Goal: Information Seeking & Learning: Learn about a topic

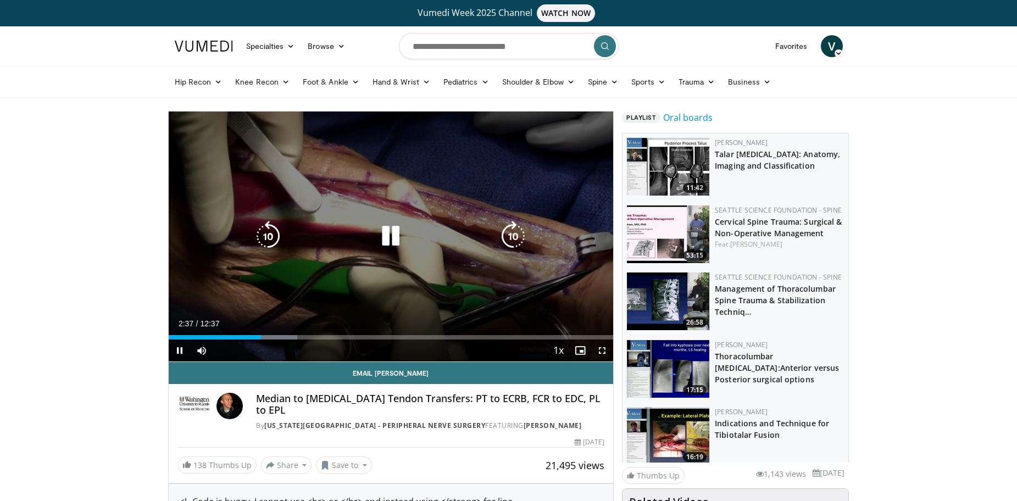
click at [385, 235] on icon "Video Player" at bounding box center [390, 236] width 31 height 31
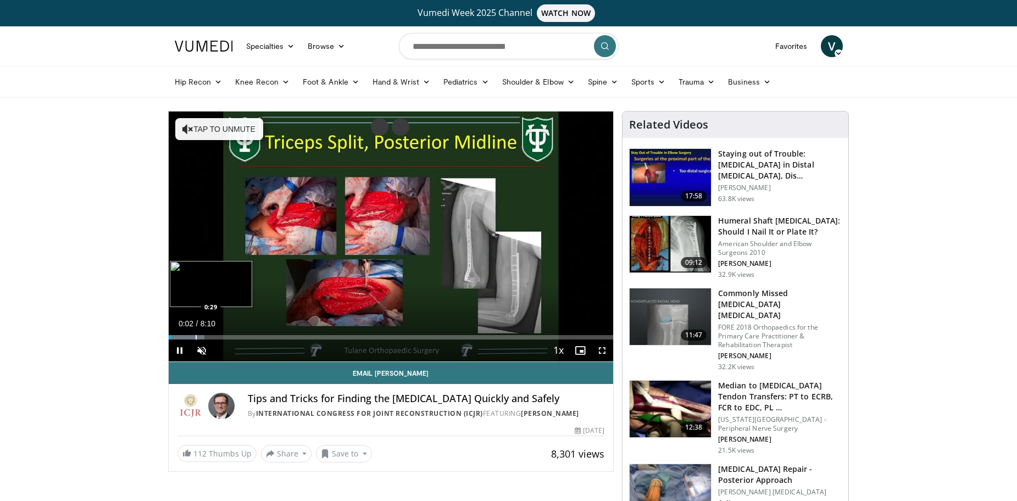
click at [195, 333] on div "Loaded : 8.08% 0:02 0:29" at bounding box center [391, 334] width 445 height 10
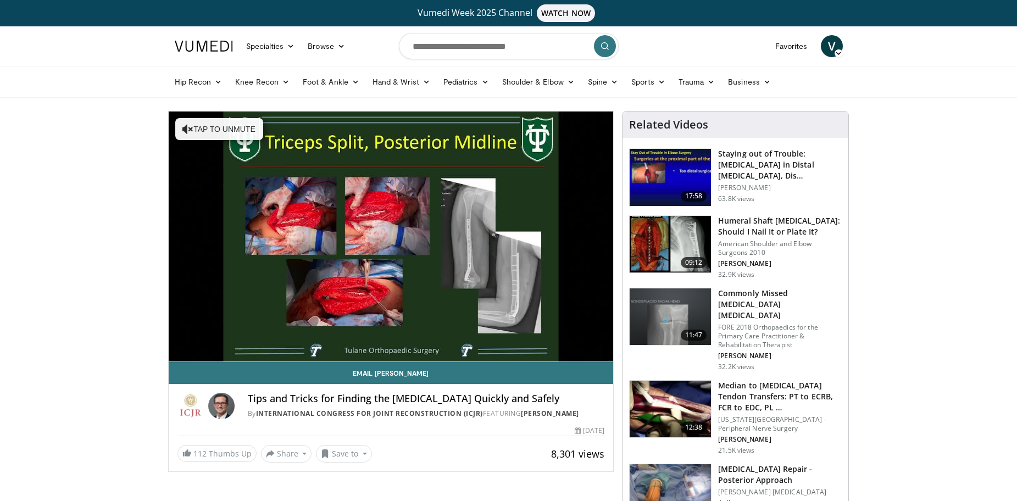
click at [305, 329] on div "10 seconds Tap to unmute" at bounding box center [391, 237] width 445 height 250
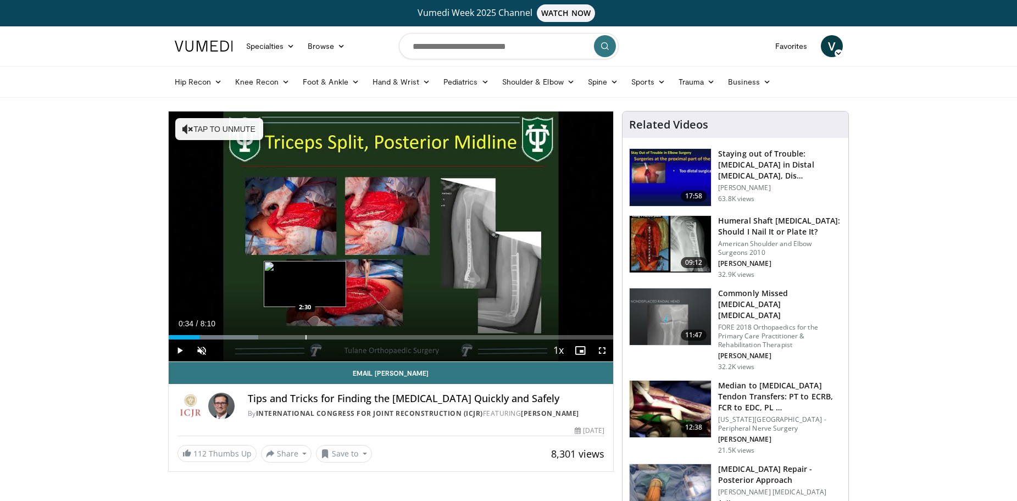
click at [306, 337] on div "Progress Bar" at bounding box center [306, 337] width 1 height 4
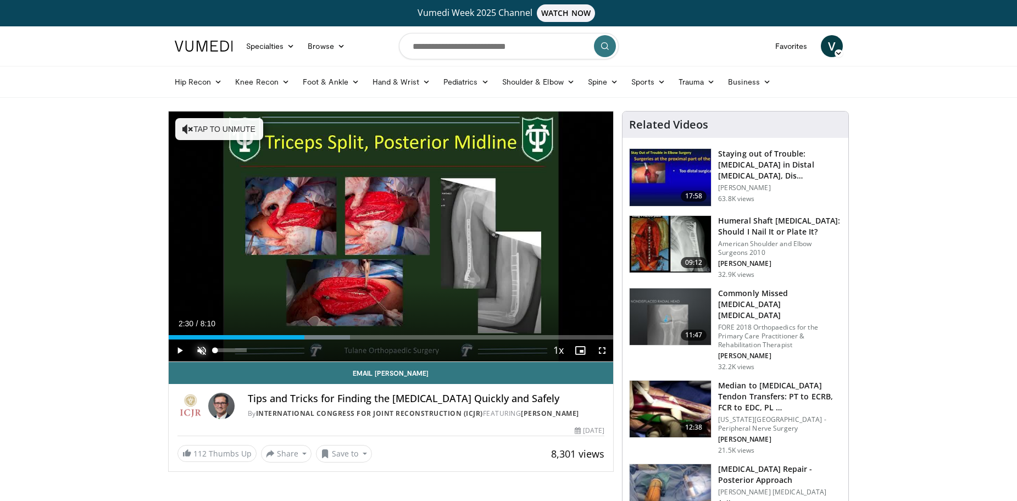
click at [202, 351] on span "Video Player" at bounding box center [202, 351] width 22 height 22
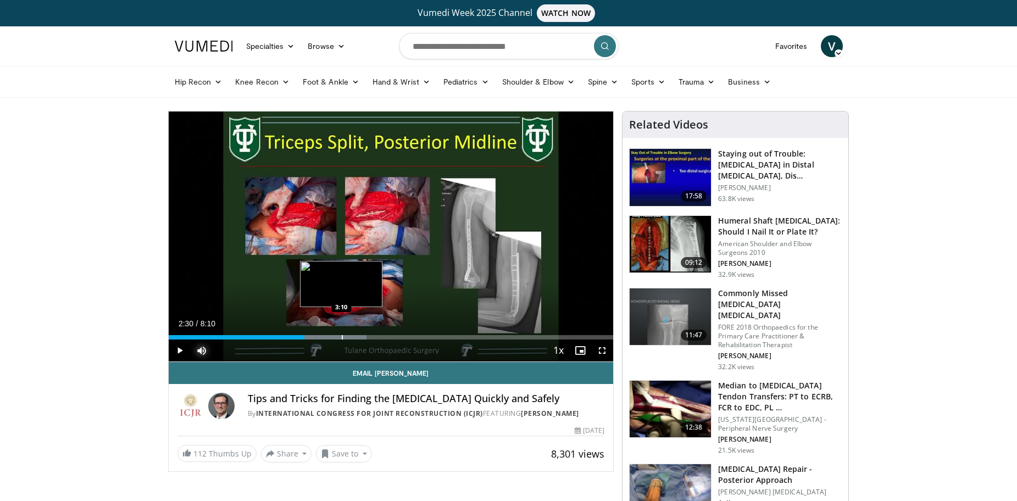
click at [342, 338] on div "Progress Bar" at bounding box center [342, 337] width 1 height 4
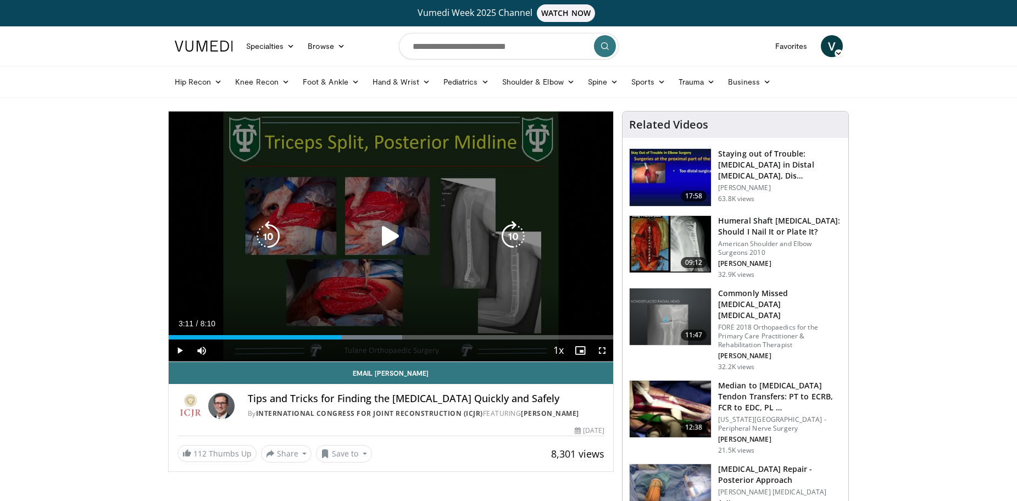
click at [386, 235] on icon "Video Player" at bounding box center [390, 236] width 31 height 31
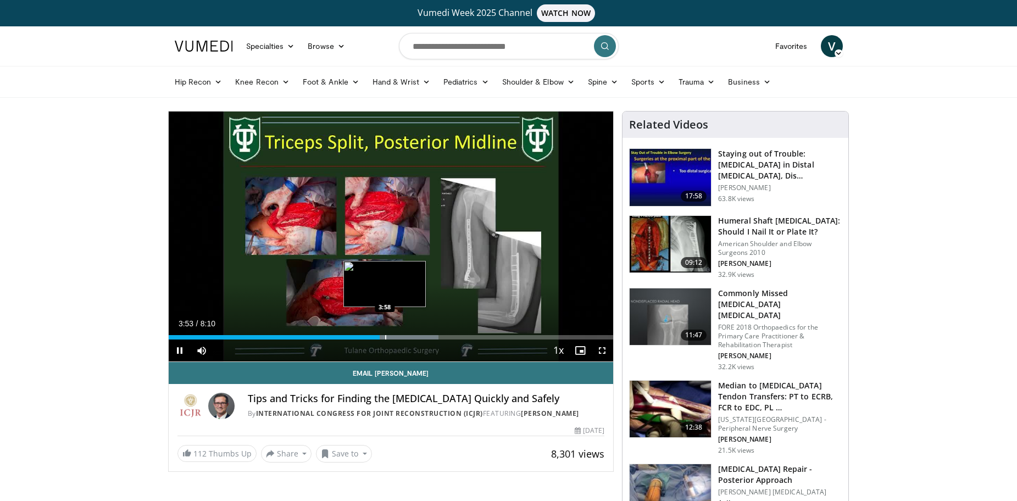
click at [385, 336] on div "Progress Bar" at bounding box center [385, 337] width 1 height 4
click at [397, 336] on div "Progress Bar" at bounding box center [397, 337] width 1 height 4
click at [180, 355] on span "Video Player" at bounding box center [180, 351] width 22 height 22
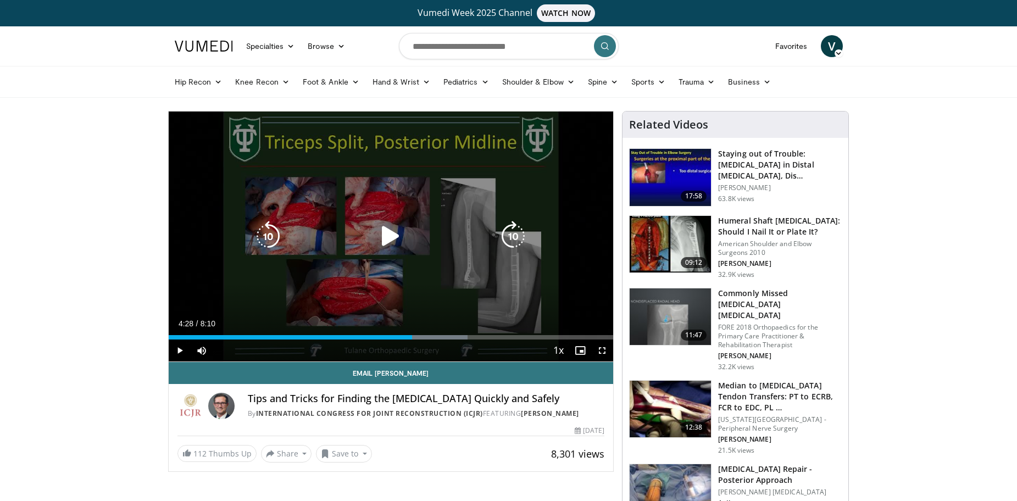
click at [387, 233] on icon "Video Player" at bounding box center [390, 236] width 31 height 31
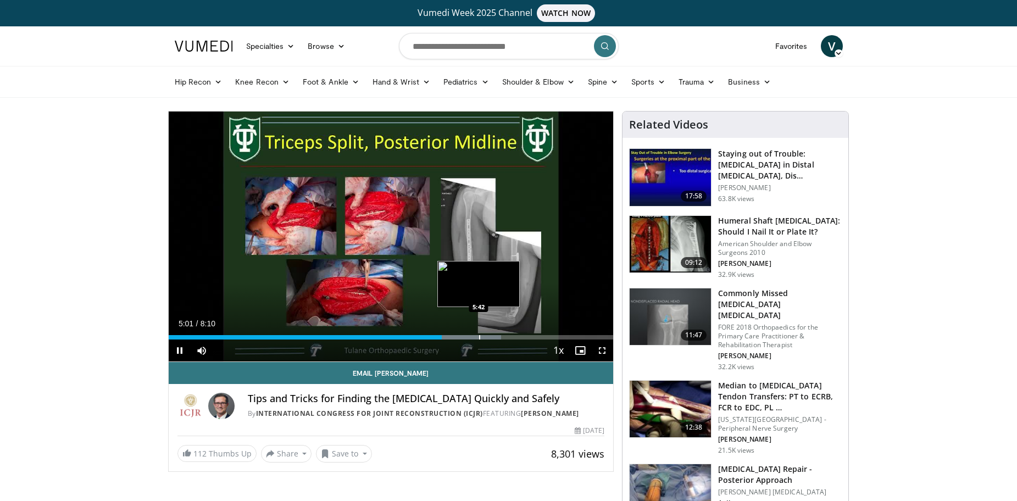
click at [479, 338] on div "Progress Bar" at bounding box center [479, 337] width 1 height 4
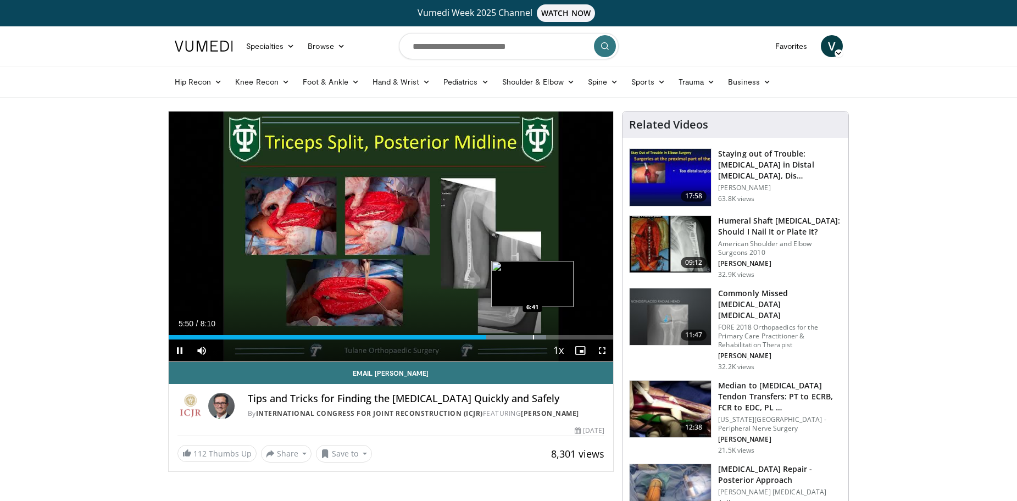
click at [534, 334] on div "Loaded : 84.93% 5:50 6:41" at bounding box center [391, 334] width 445 height 10
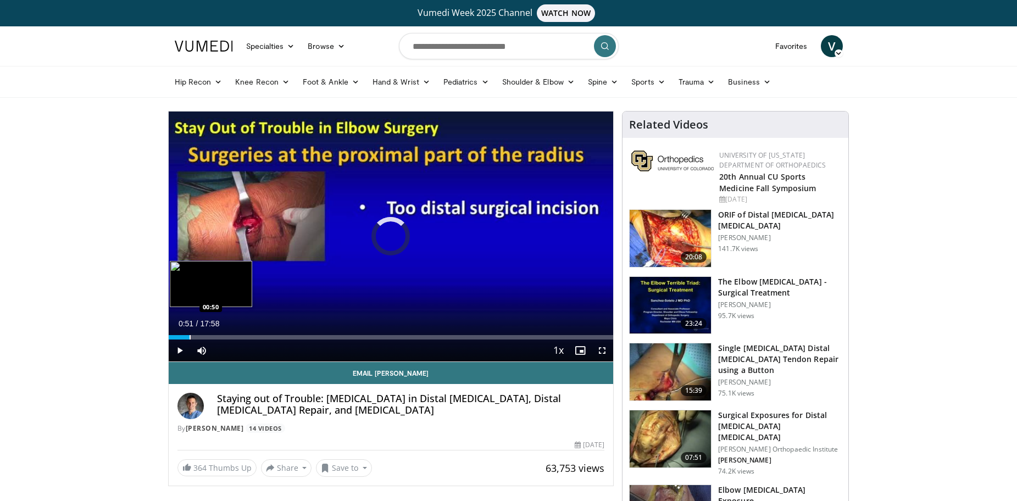
click at [190, 334] on div "Loaded : 3.70% 00:51 00:50" at bounding box center [391, 334] width 445 height 10
click at [181, 337] on div "Progress Bar" at bounding box center [181, 337] width 1 height 4
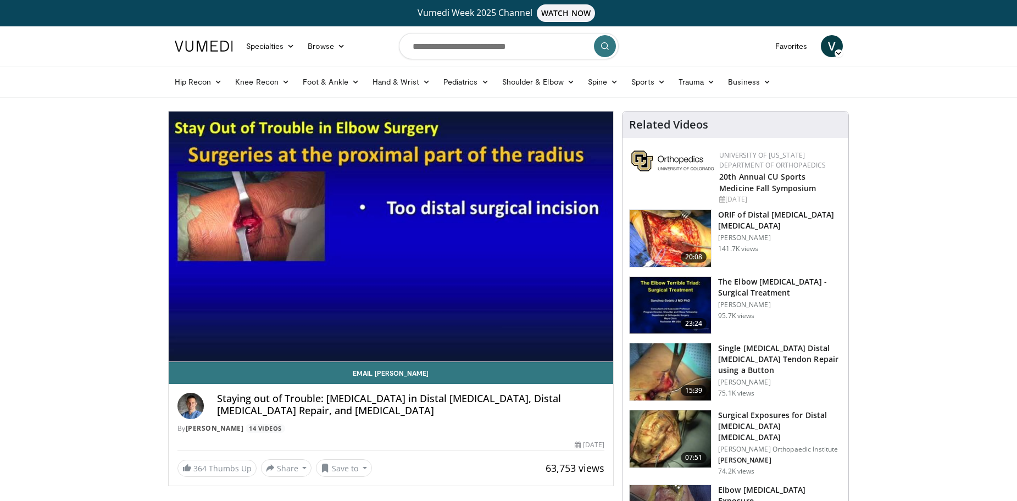
scroll to position [55, 0]
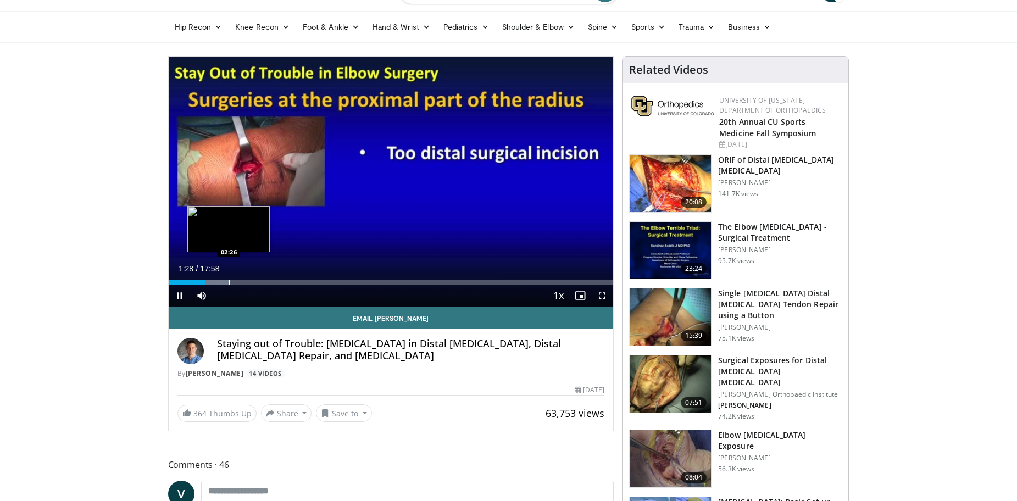
click at [229, 279] on div "Loaded : 13.89% 01:28 02:26" at bounding box center [391, 279] width 445 height 10
click at [183, 294] on span "Video Player" at bounding box center [180, 296] width 22 height 22
click at [178, 295] on span "Video Player" at bounding box center [180, 296] width 22 height 22
click at [263, 278] on div "Loaded : 20.37% 02:38 03:50" at bounding box center [391, 279] width 445 height 10
click at [604, 297] on span "Video Player" at bounding box center [602, 296] width 22 height 22
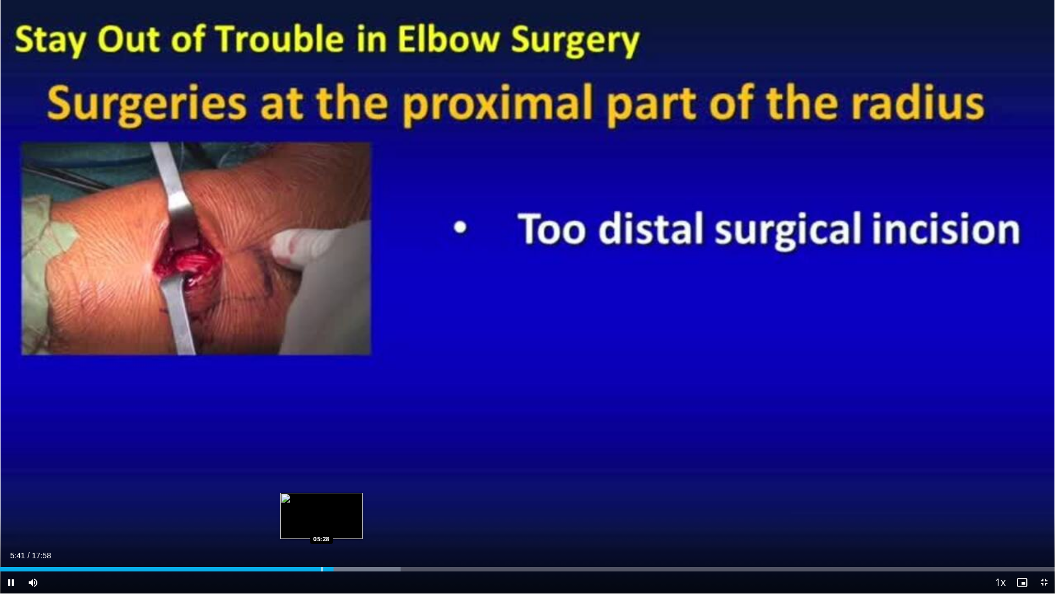
click at [321, 501] on div "Loaded : 37.97% 05:41 05:28" at bounding box center [527, 566] width 1055 height 10
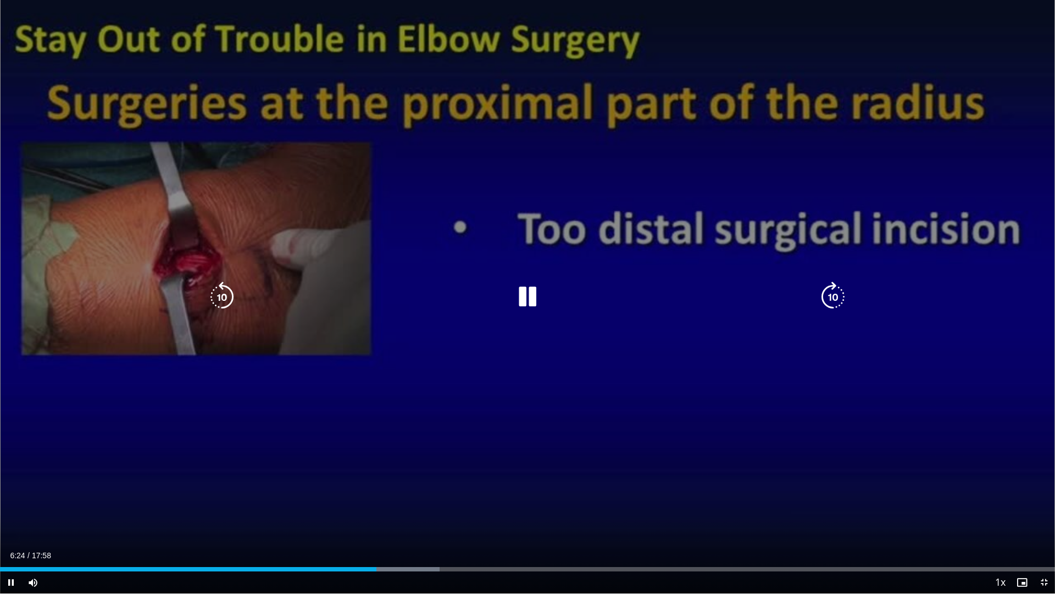
click at [953, 370] on div "10 seconds Tap to unmute" at bounding box center [527, 296] width 1055 height 593
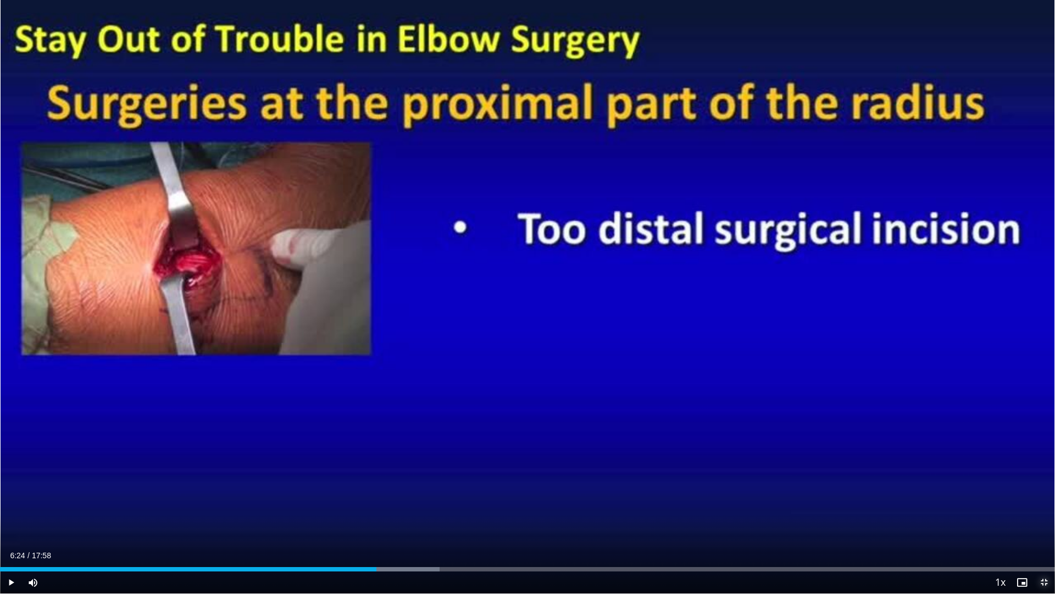
click at [1017, 501] on span "Video Player" at bounding box center [1044, 582] width 22 height 22
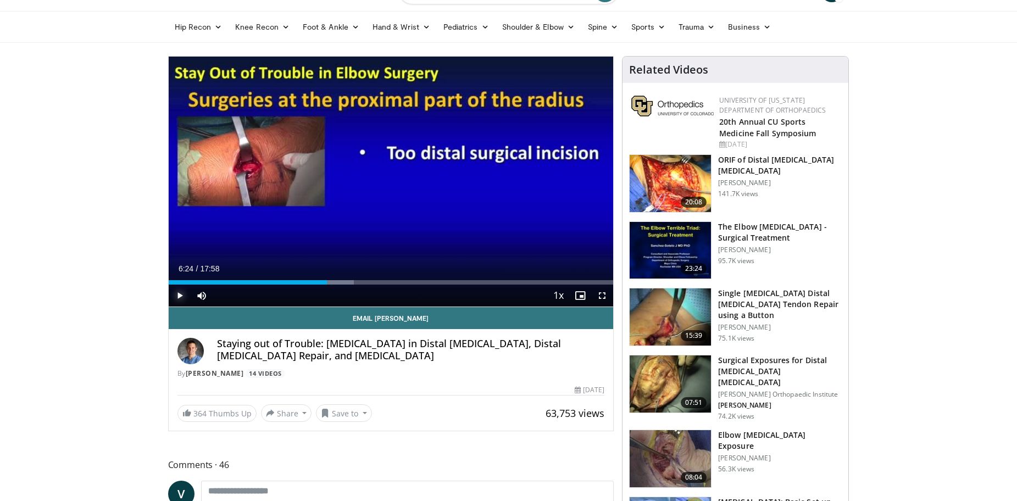
click at [179, 292] on span "Video Player" at bounding box center [180, 296] width 22 height 22
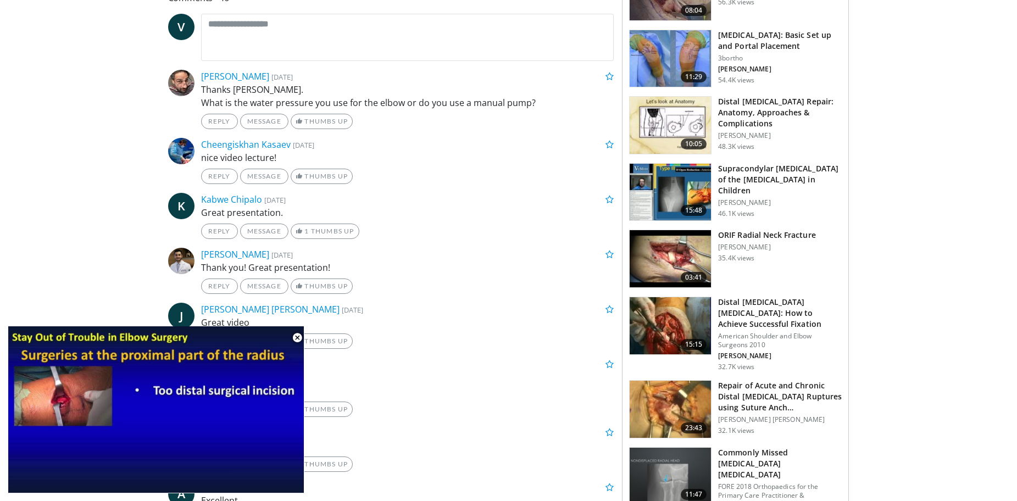
scroll to position [550, 0]
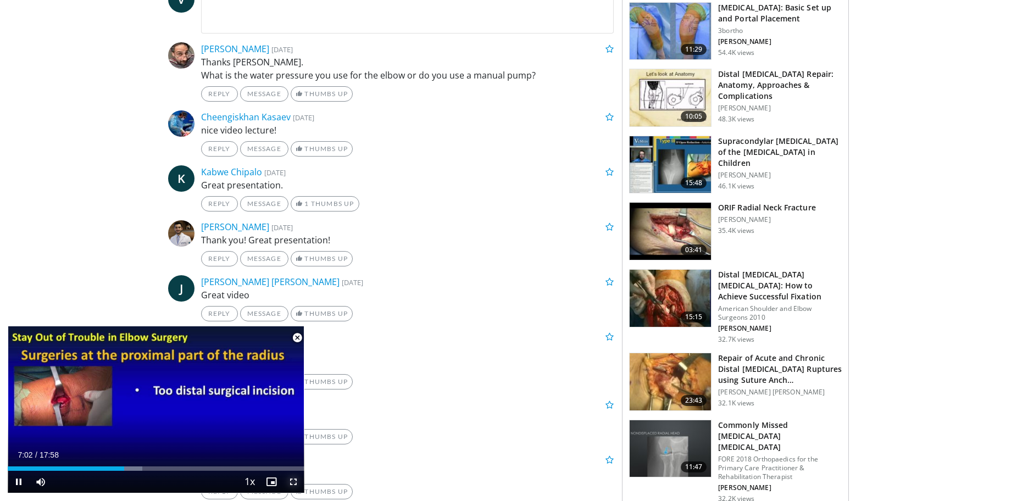
click at [292, 482] on span "Video Player" at bounding box center [294, 482] width 22 height 22
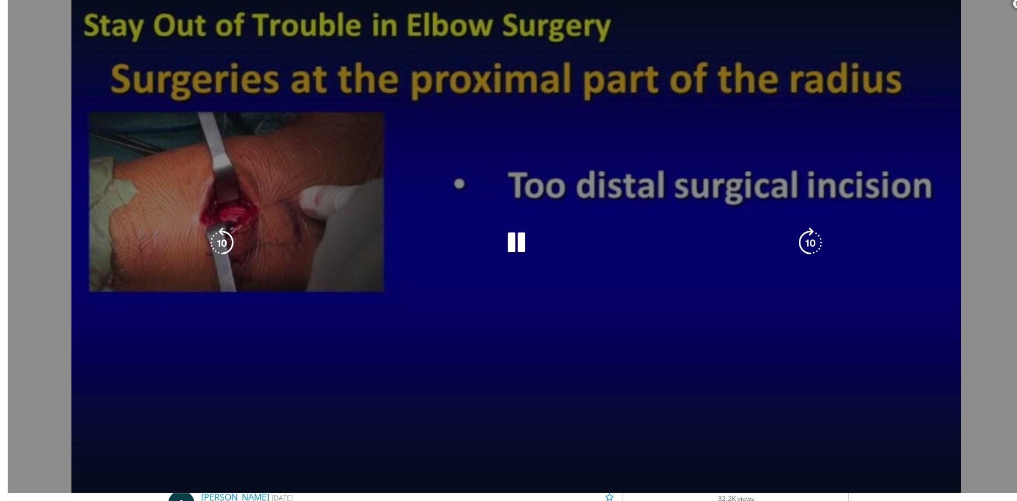
scroll to position [299, 0]
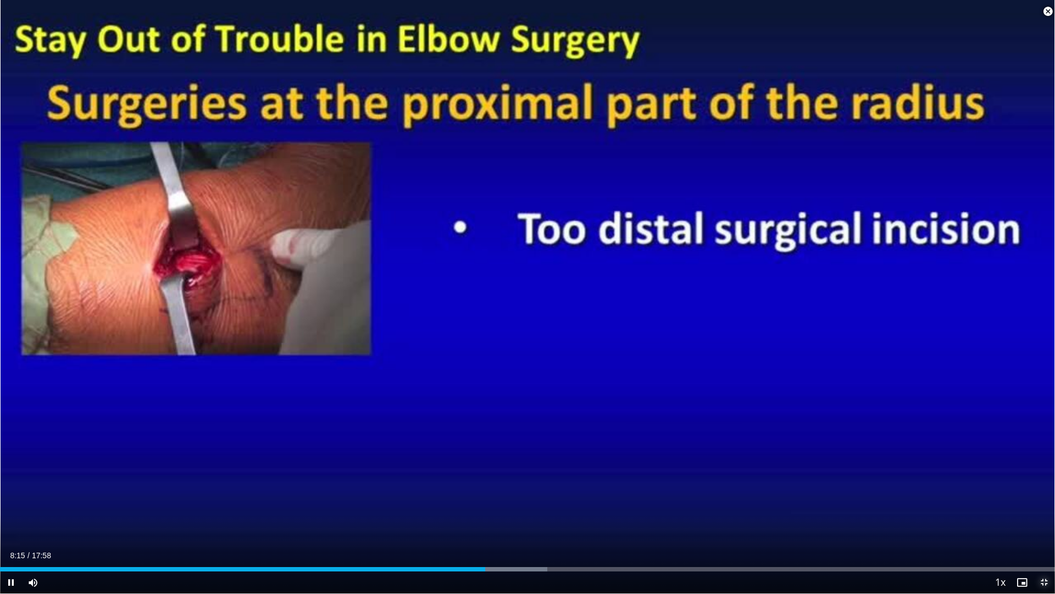
click at [1017, 501] on span "Video Player" at bounding box center [1044, 582] width 22 height 22
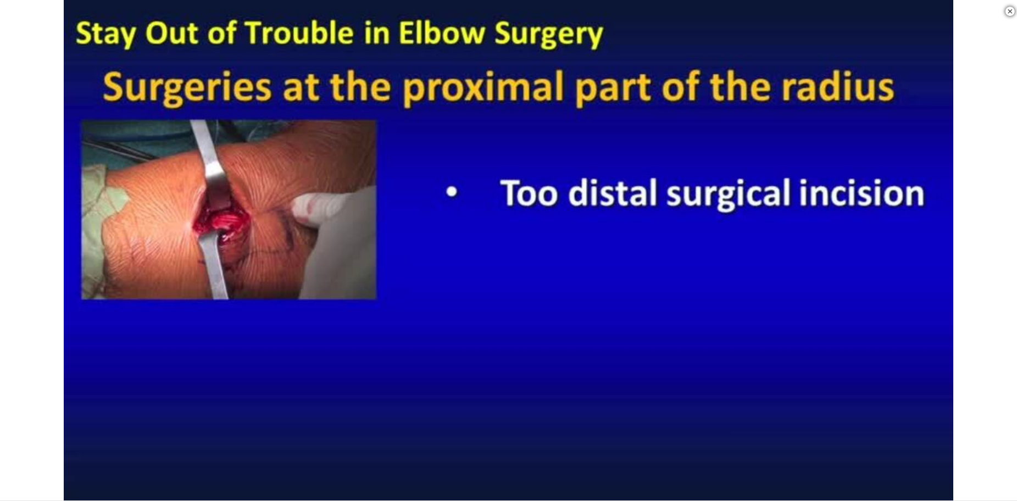
scroll to position [1179, 0]
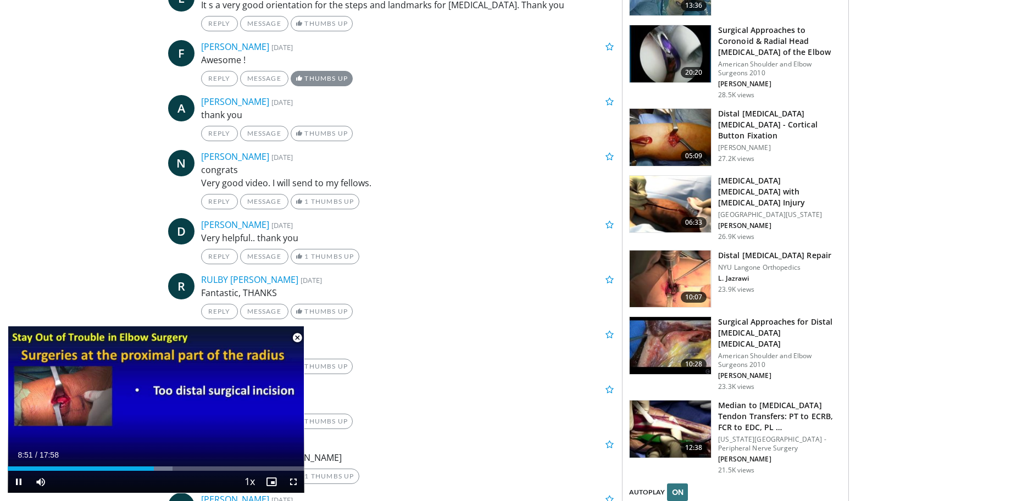
click at [296, 336] on span "Video Player" at bounding box center [297, 338] width 22 height 22
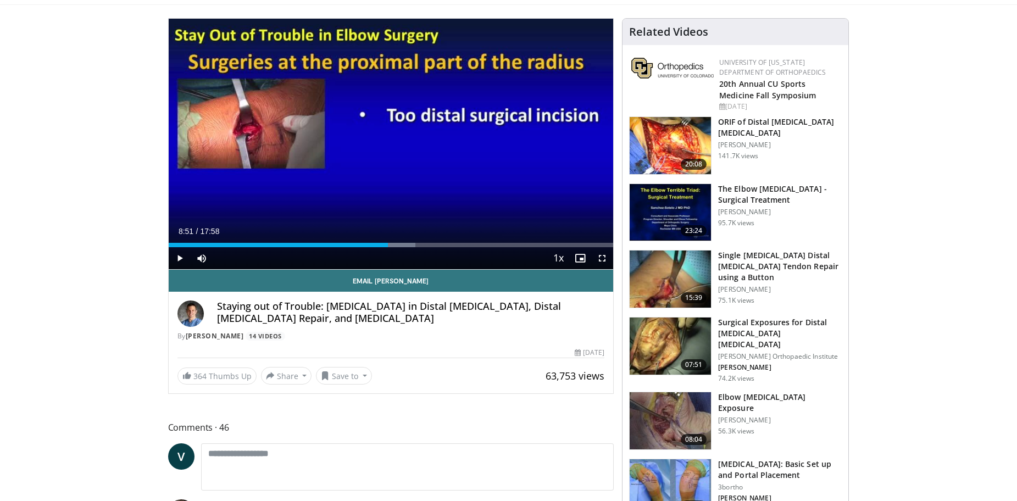
scroll to position [0, 0]
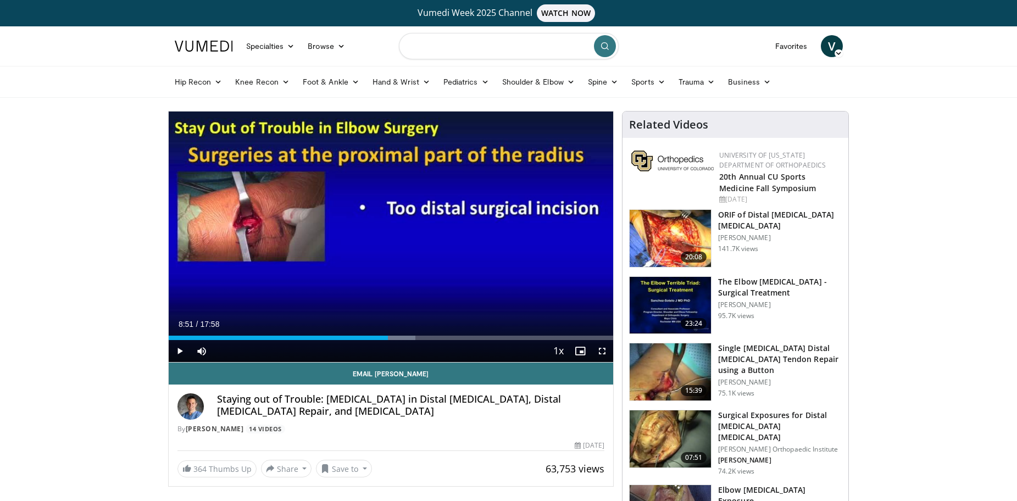
click at [436, 42] on input "Search topics, interventions" at bounding box center [509, 46] width 220 height 26
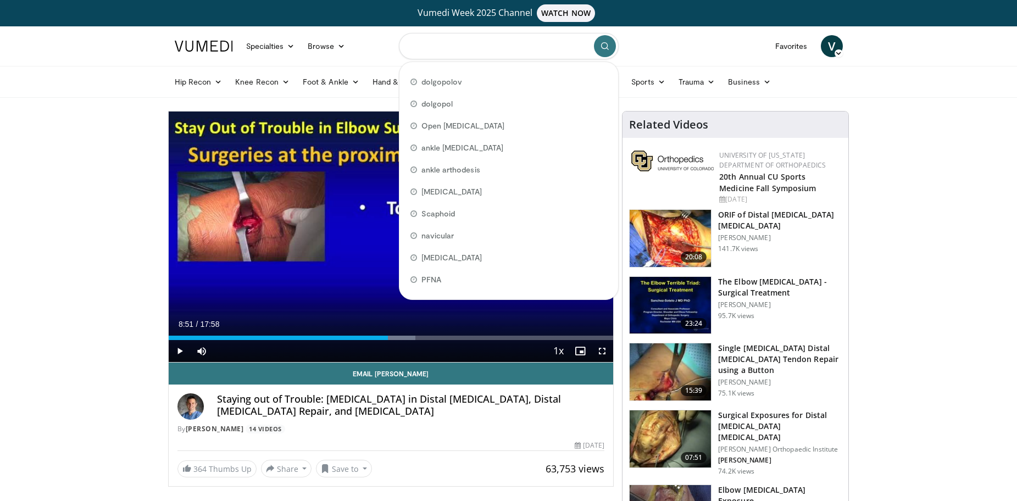
paste input "**********"
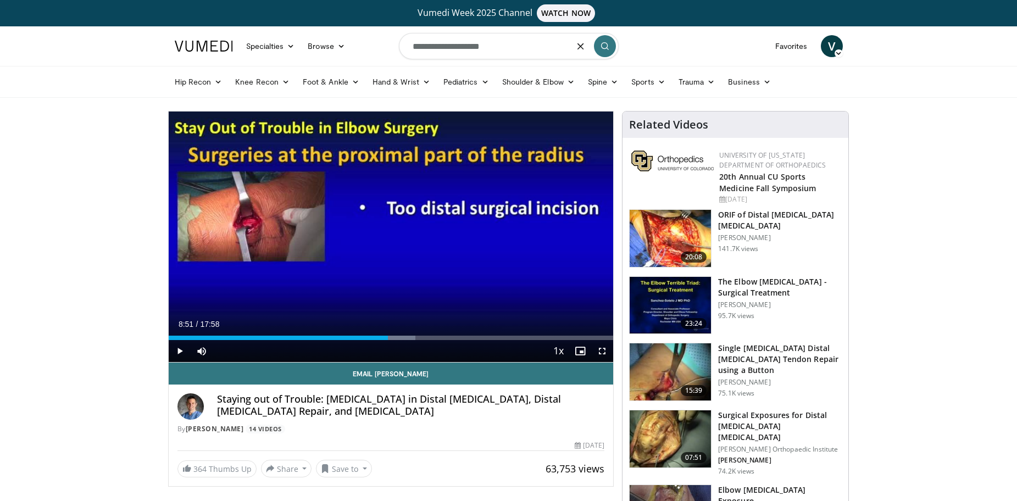
type input "**********"
click at [605, 46] on icon "submit" at bounding box center [605, 46] width 9 height 9
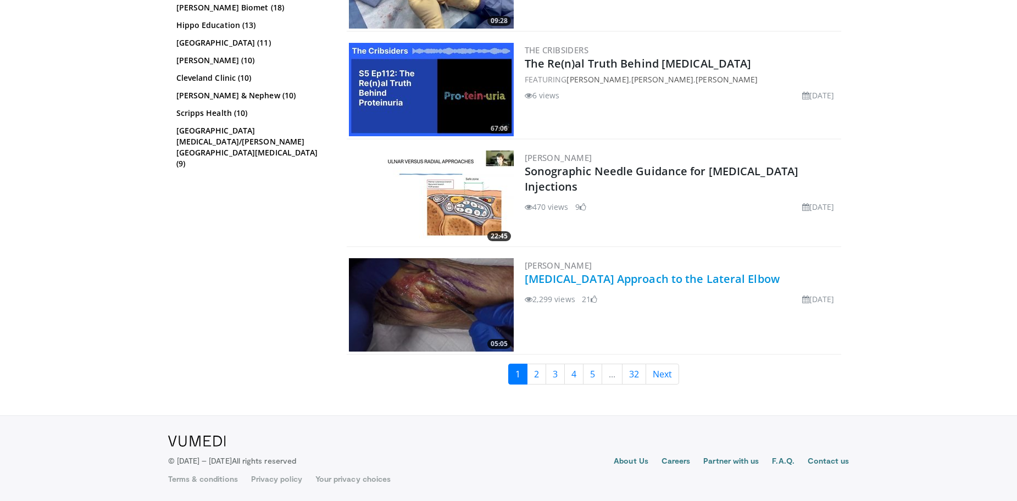
scroll to position [2695, 0]
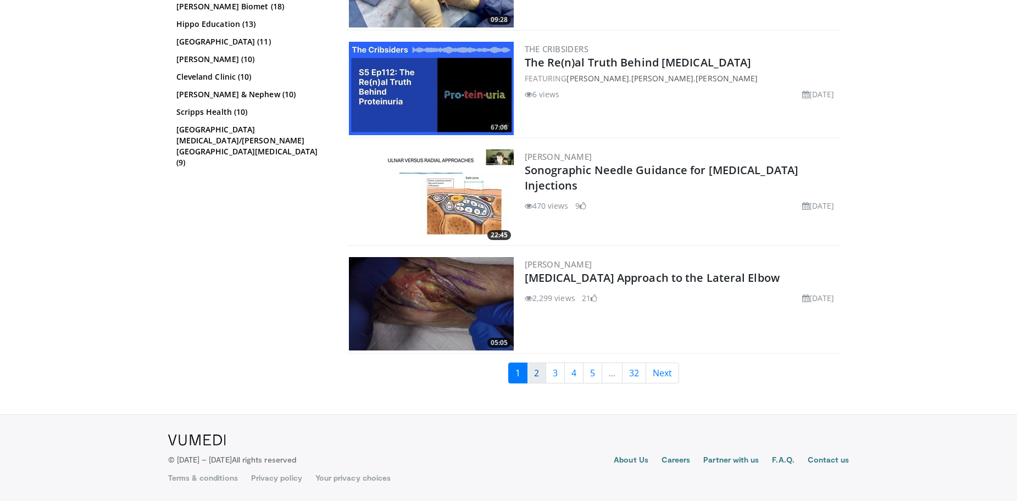
click at [539, 376] on link "2" at bounding box center [536, 373] width 19 height 21
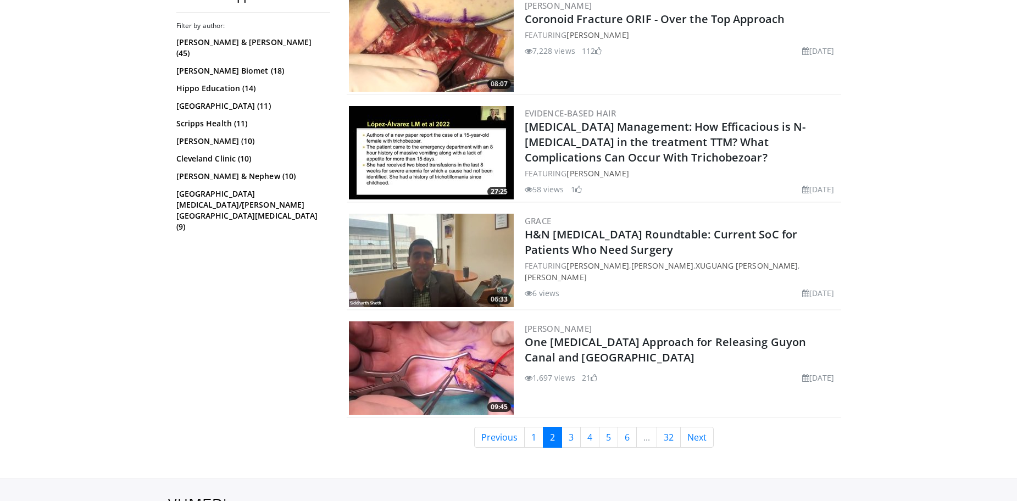
scroll to position [2587, 0]
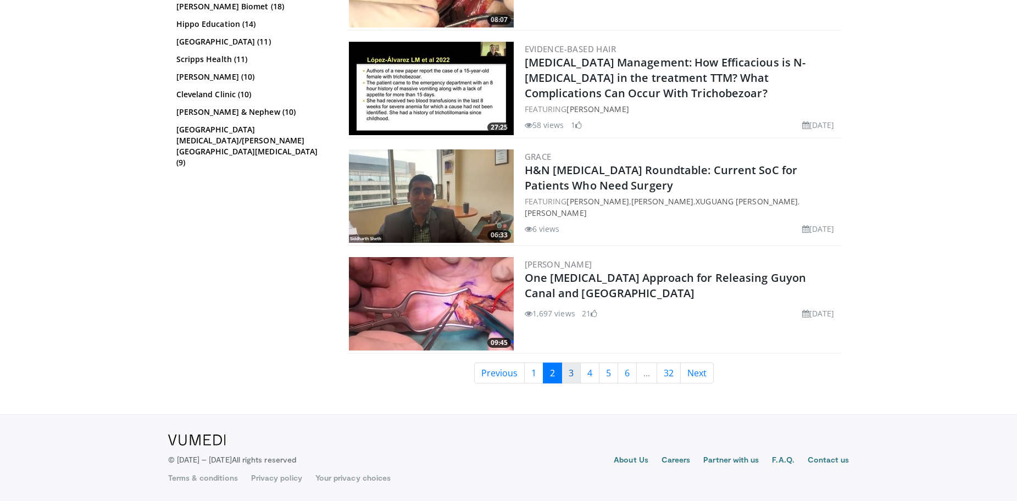
click at [573, 369] on link "3" at bounding box center [571, 373] width 19 height 21
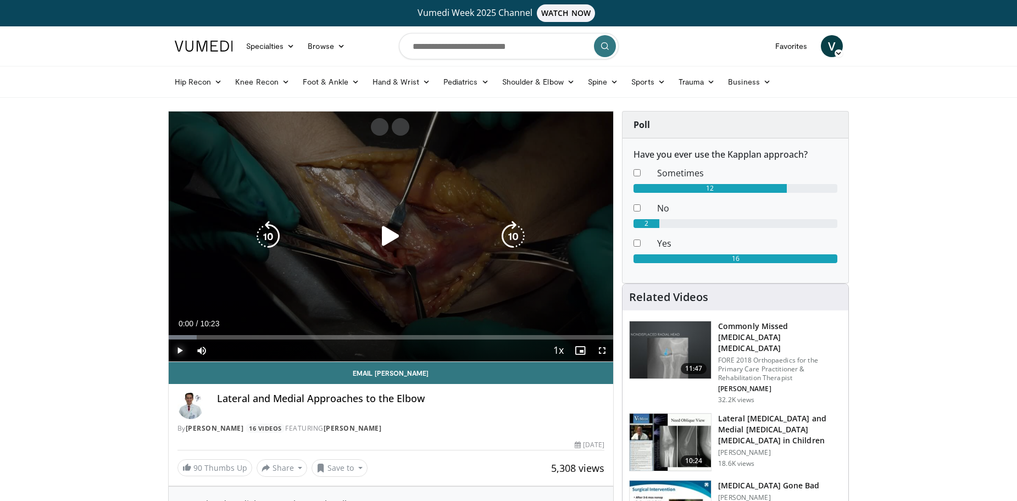
click at [178, 349] on span "Video Player" at bounding box center [180, 351] width 22 height 22
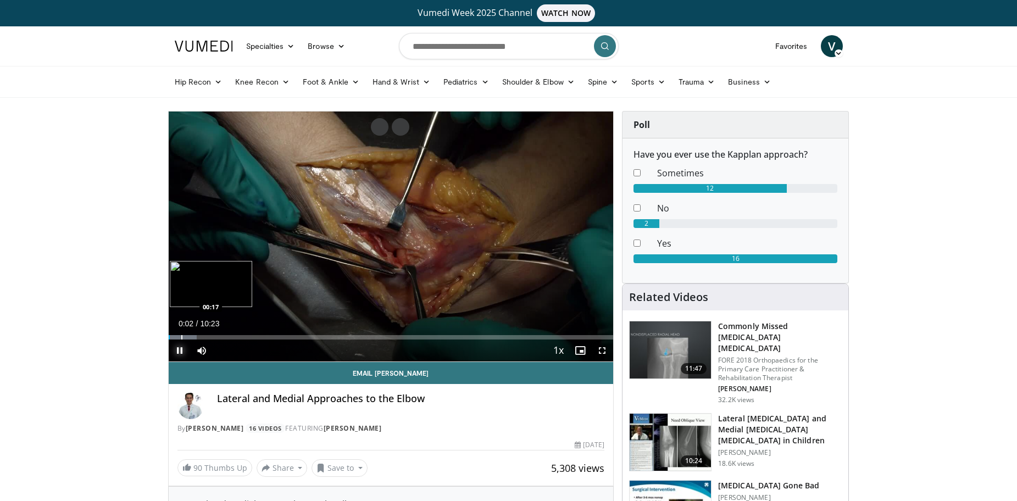
click at [180, 334] on div "Loaded : 6.36% 00:02 00:17" at bounding box center [391, 334] width 445 height 10
click at [231, 331] on div "Loaded : 19.09% 00:56 01:27" at bounding box center [391, 334] width 445 height 10
click at [261, 336] on div "Progress Bar" at bounding box center [261, 337] width 1 height 4
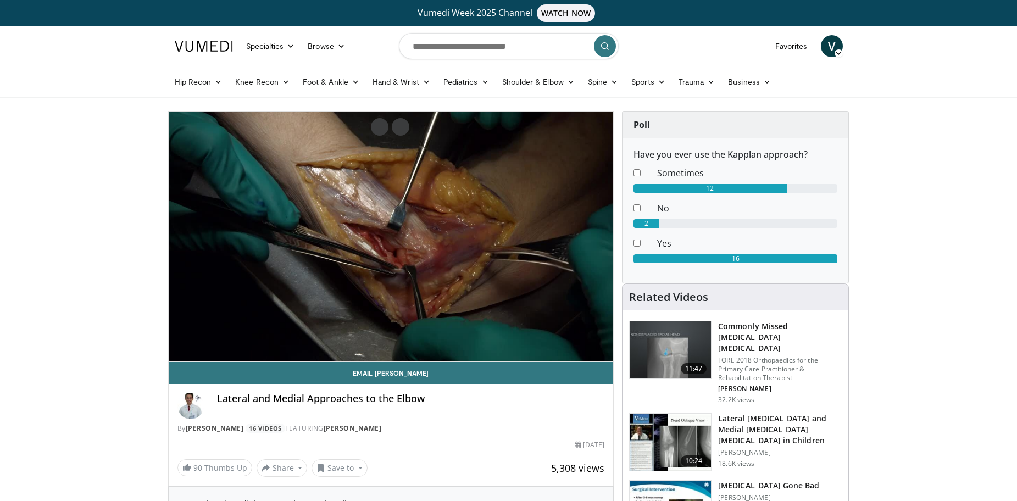
click at [247, 339] on video-js "**********" at bounding box center [391, 237] width 445 height 251
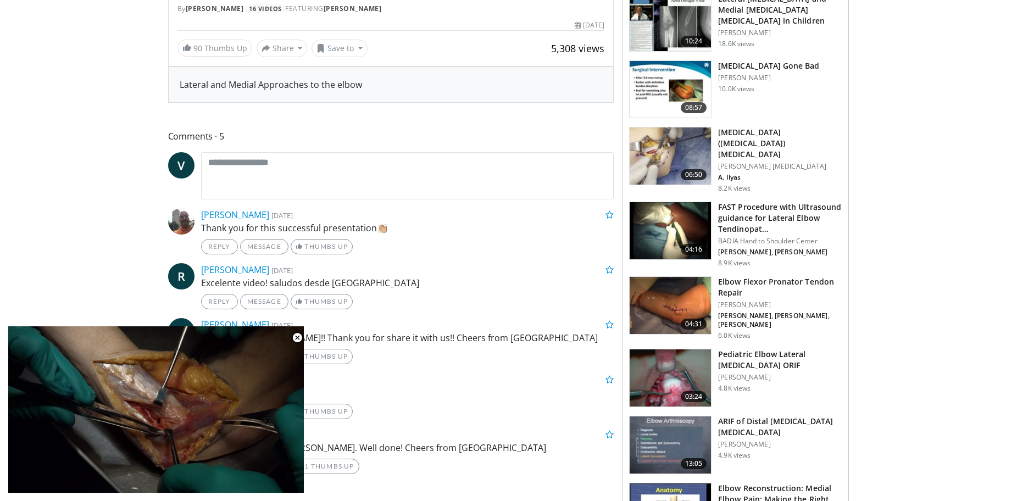
scroll to position [440, 0]
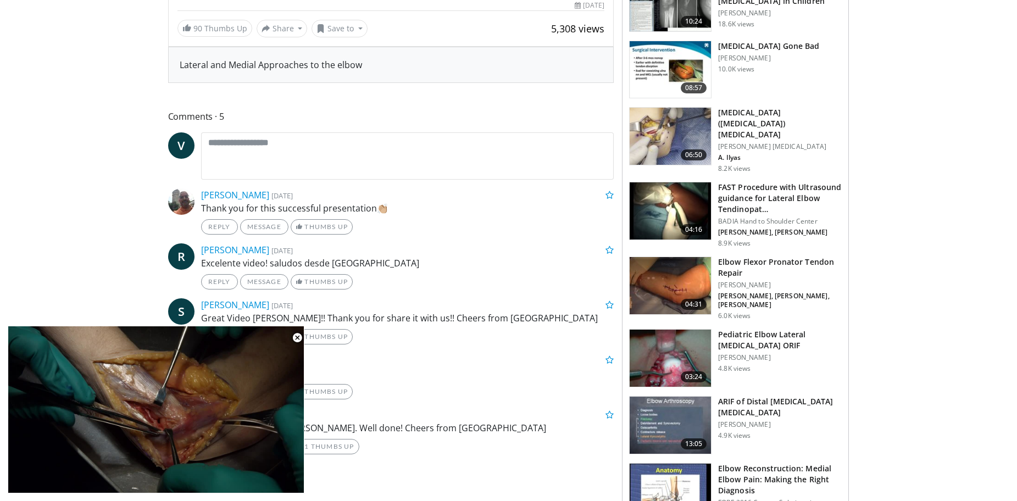
click at [745, 107] on h3 "[MEDICAL_DATA] ([MEDICAL_DATA]) [MEDICAL_DATA]" at bounding box center [780, 123] width 124 height 33
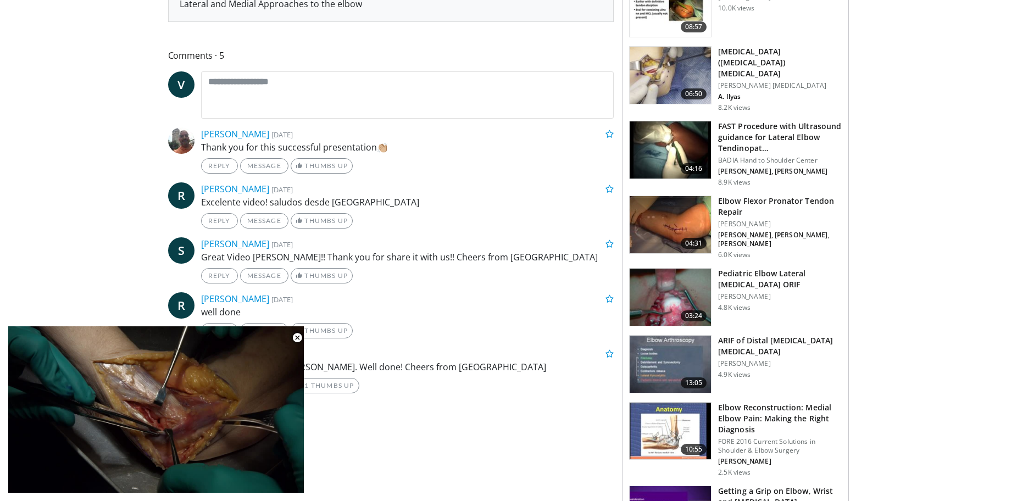
scroll to position [605, 0]
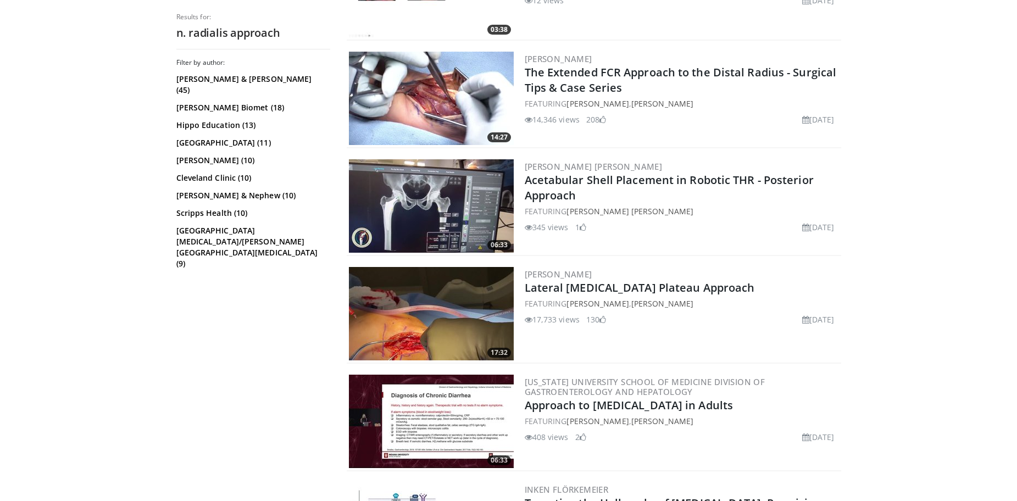
scroll to position [2309, 0]
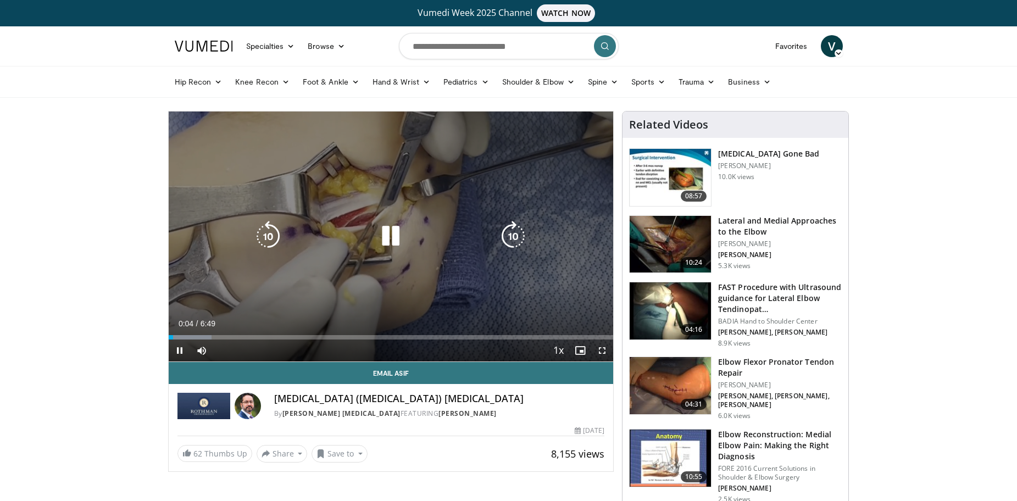
click at [195, 338] on div "Loaded : 9.75% 0:04 0:24" at bounding box center [391, 337] width 445 height 4
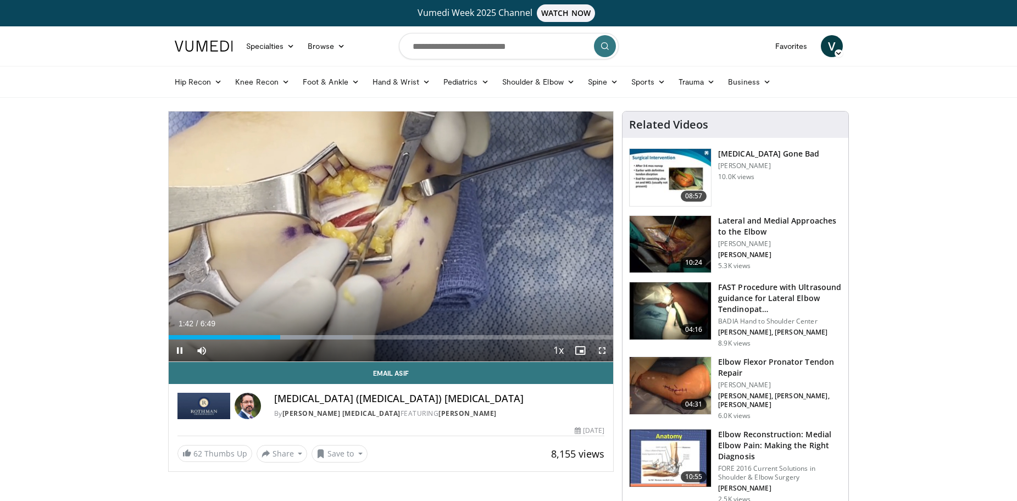
click at [606, 350] on span "Video Player" at bounding box center [602, 351] width 22 height 22
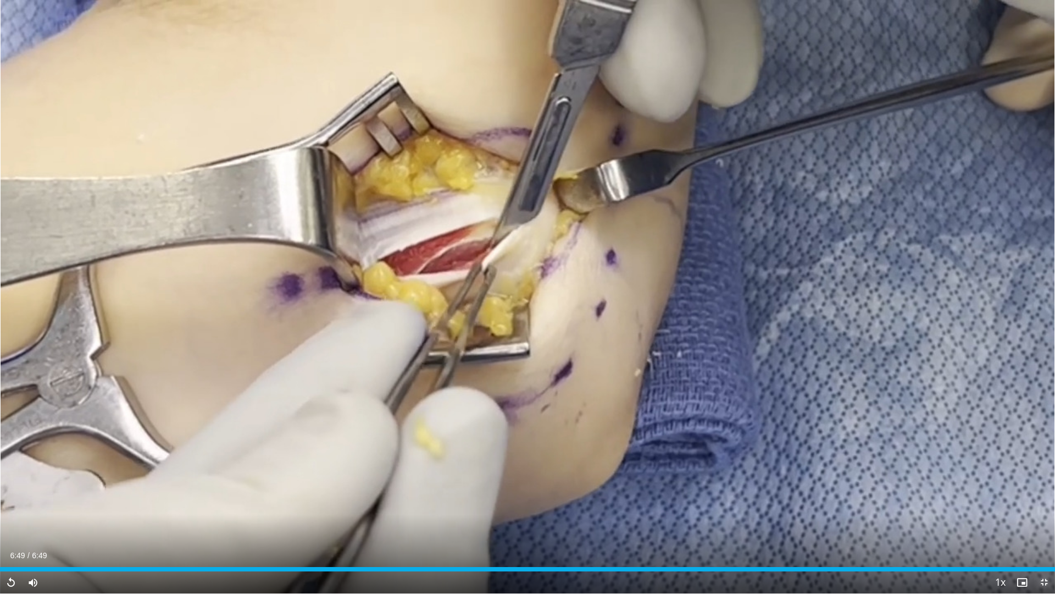
click at [1017, 501] on span "Video Player" at bounding box center [1044, 582] width 22 height 22
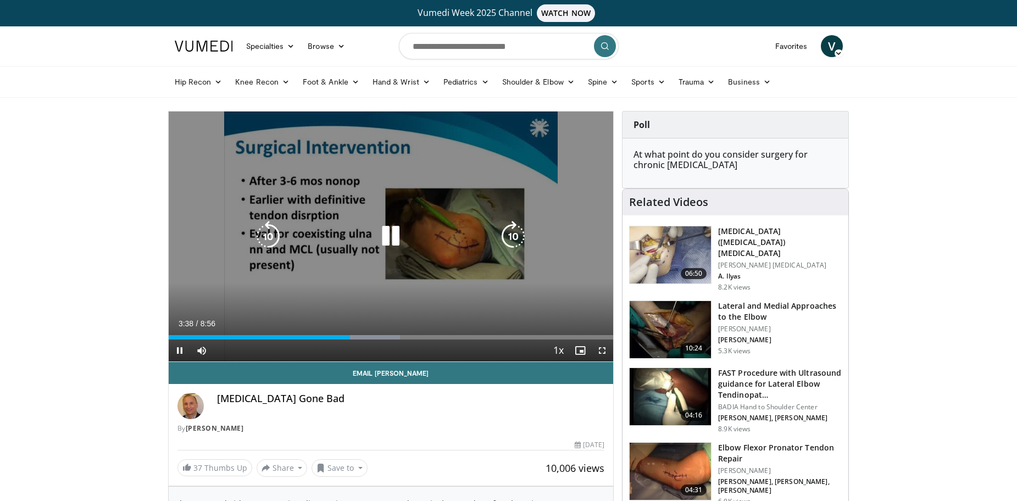
click at [394, 236] on icon "Video Player" at bounding box center [390, 236] width 31 height 31
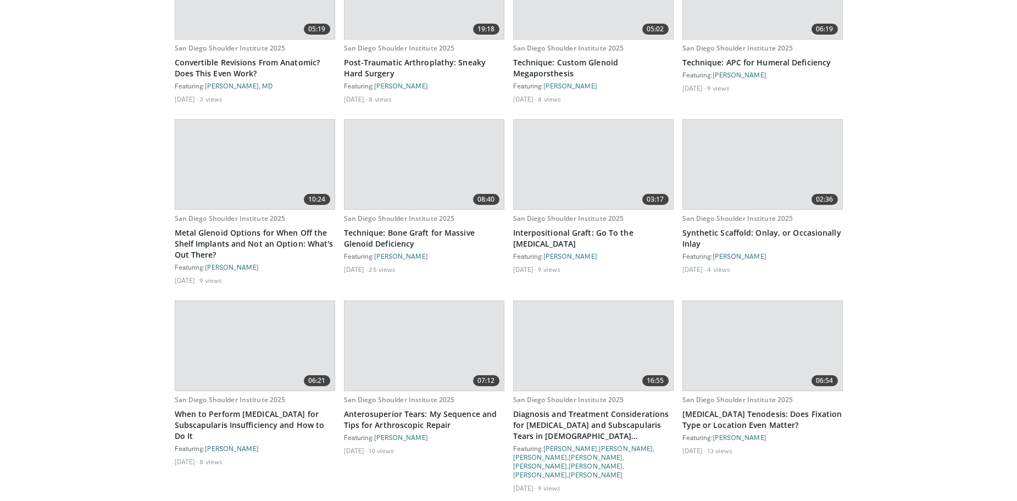
scroll to position [11727, 0]
